Goal: Find specific page/section: Find specific page/section

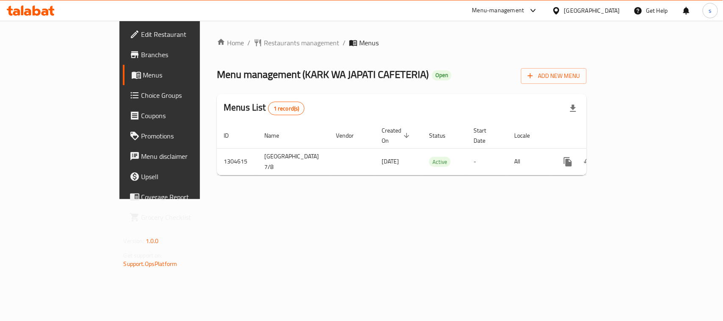
click at [573, 11] on div "[GEOGRAPHIC_DATA]" at bounding box center [592, 10] width 56 height 9
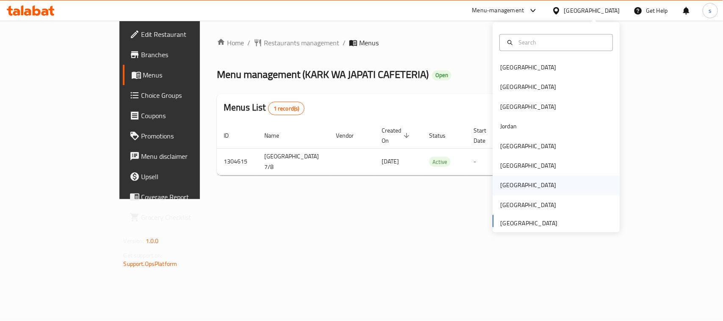
click at [501, 188] on div "[GEOGRAPHIC_DATA]" at bounding box center [528, 185] width 56 height 9
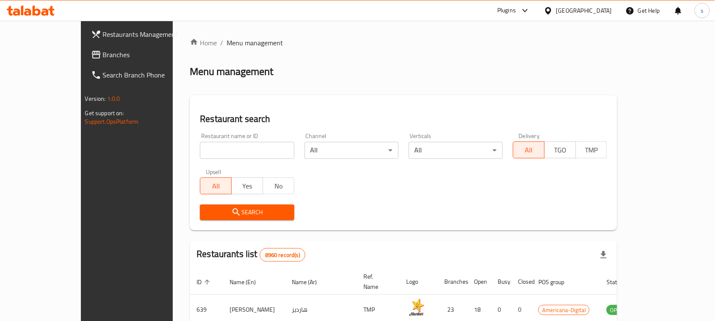
click at [84, 62] on link "Branches" at bounding box center [142, 54] width 116 height 20
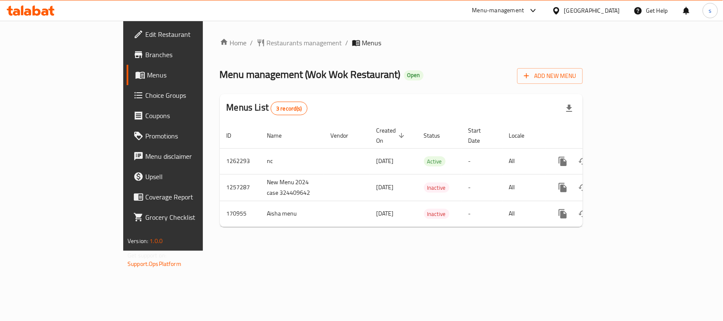
click at [538, 13] on icon at bounding box center [533, 11] width 10 height 10
click at [510, 75] on div "Restaurant-Management" at bounding box center [493, 73] width 67 height 9
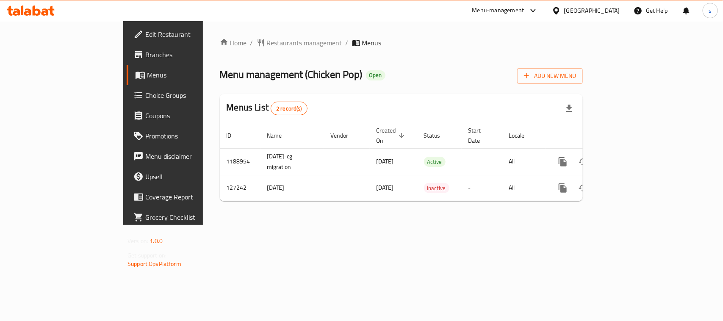
click at [592, 7] on div "[GEOGRAPHIC_DATA]" at bounding box center [586, 10] width 82 height 20
click at [561, 7] on icon at bounding box center [556, 10] width 9 height 9
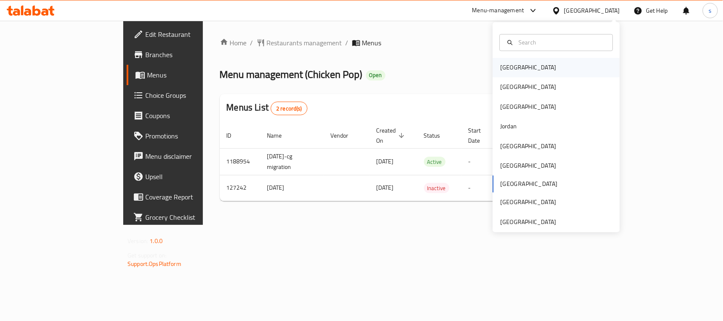
click at [507, 64] on div "[GEOGRAPHIC_DATA]" at bounding box center [528, 67] width 56 height 9
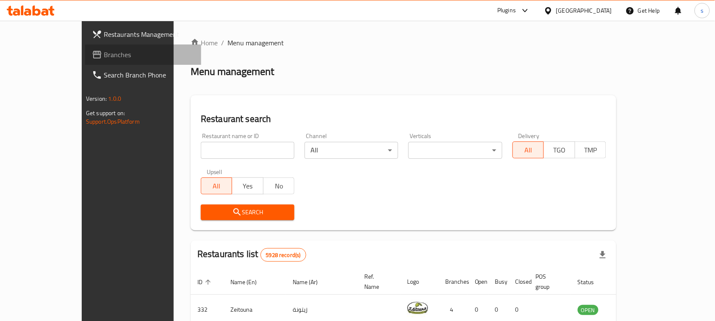
click at [104, 53] on span "Branches" at bounding box center [149, 55] width 91 height 10
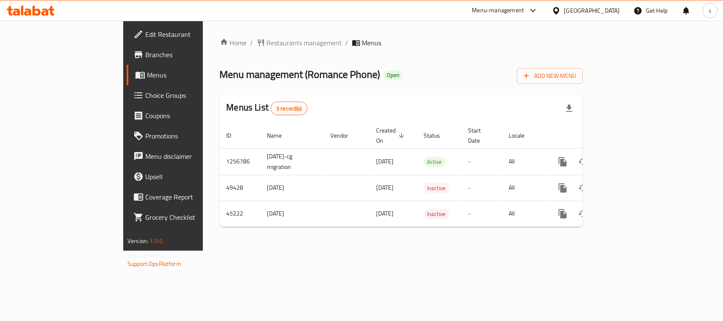
click at [559, 9] on icon at bounding box center [556, 10] width 6 height 7
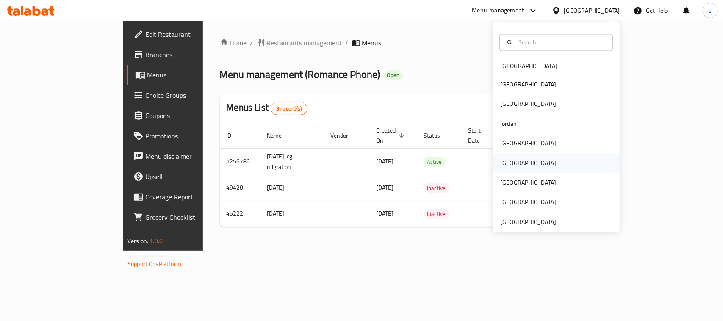
click at [502, 162] on div "[GEOGRAPHIC_DATA]" at bounding box center [528, 162] width 56 height 9
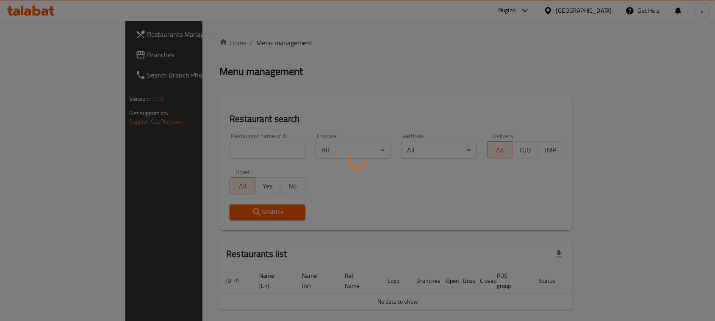
click at [453, 66] on div at bounding box center [357, 160] width 715 height 321
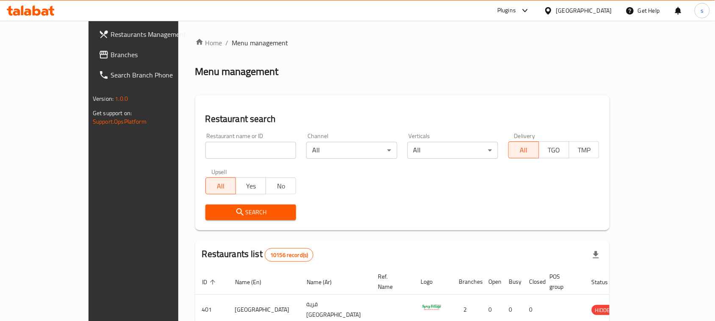
click at [111, 58] on span "Branches" at bounding box center [156, 55] width 91 height 10
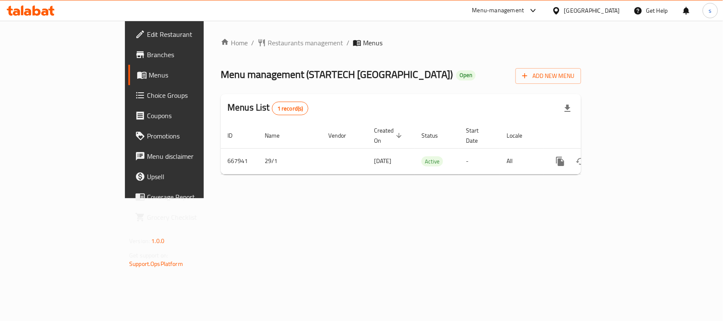
click at [561, 15] on icon at bounding box center [556, 10] width 9 height 9
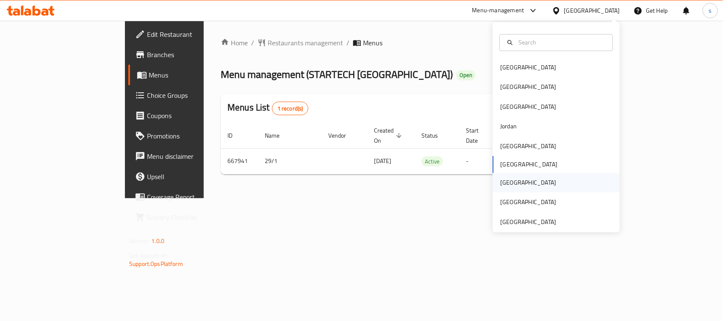
click at [500, 183] on div "[GEOGRAPHIC_DATA]" at bounding box center [528, 182] width 56 height 9
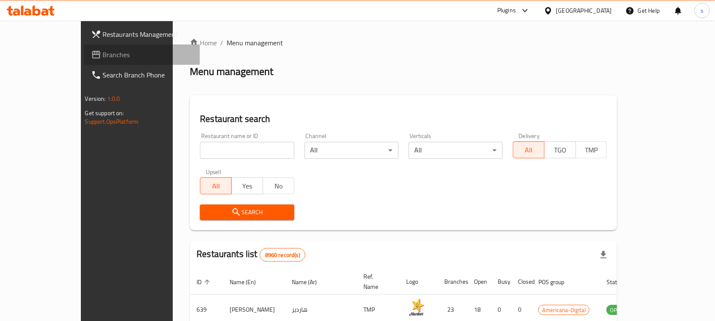
click at [103, 51] on span "Branches" at bounding box center [148, 55] width 91 height 10
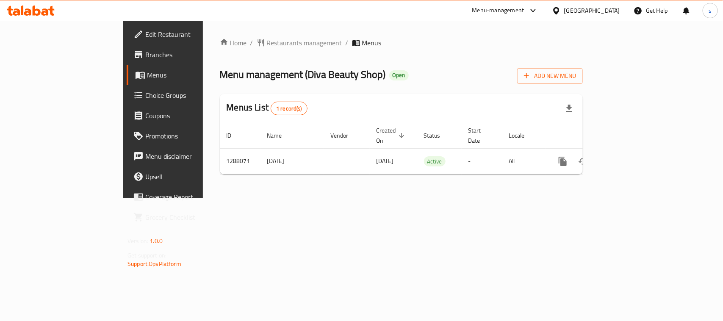
click at [538, 8] on icon at bounding box center [533, 11] width 10 height 10
click at [507, 77] on div "Restaurant-Management" at bounding box center [493, 73] width 67 height 9
